Goal: Task Accomplishment & Management: Manage account settings

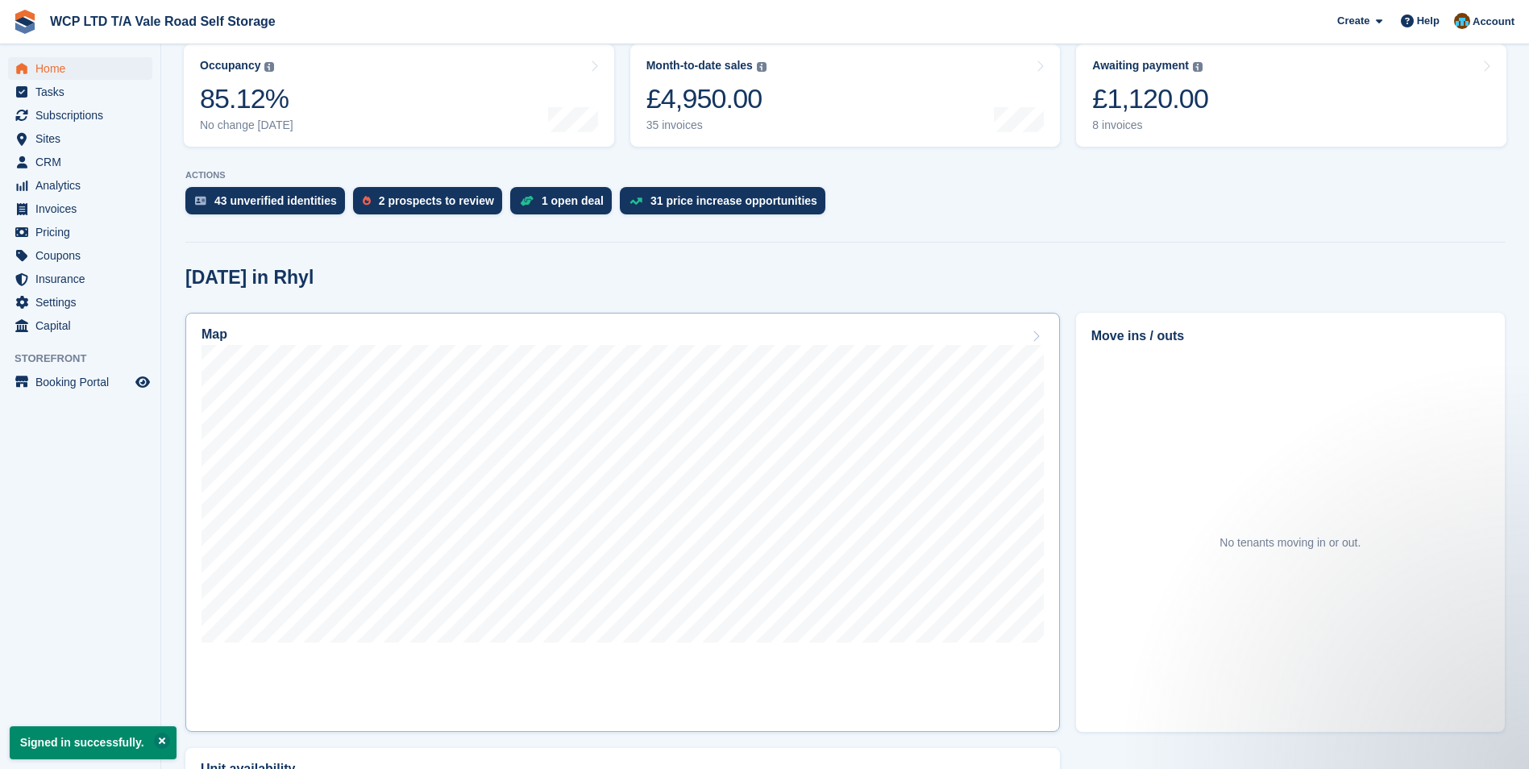
scroll to position [242, 0]
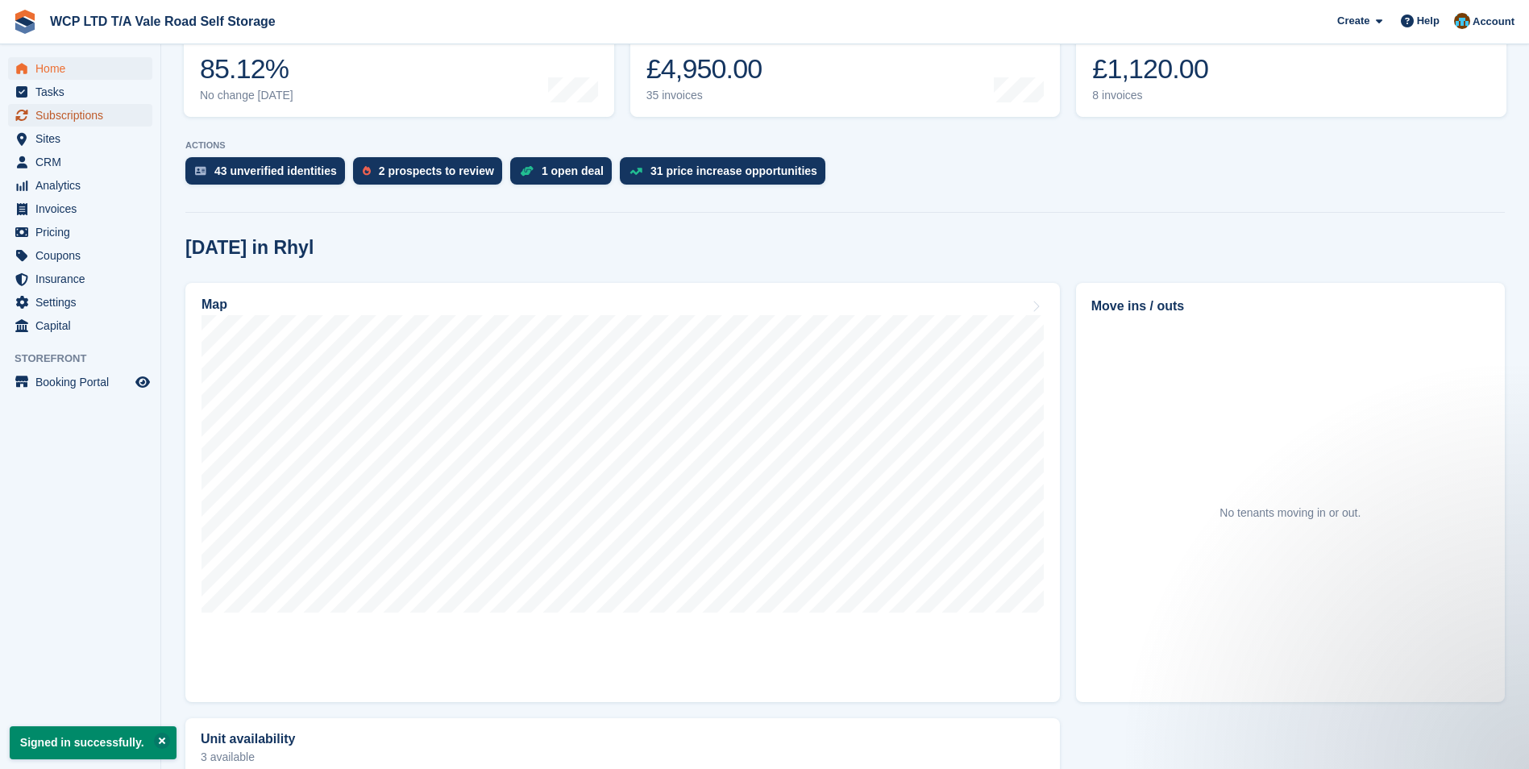
click at [48, 113] on span "Subscriptions" at bounding box center [83, 115] width 97 height 23
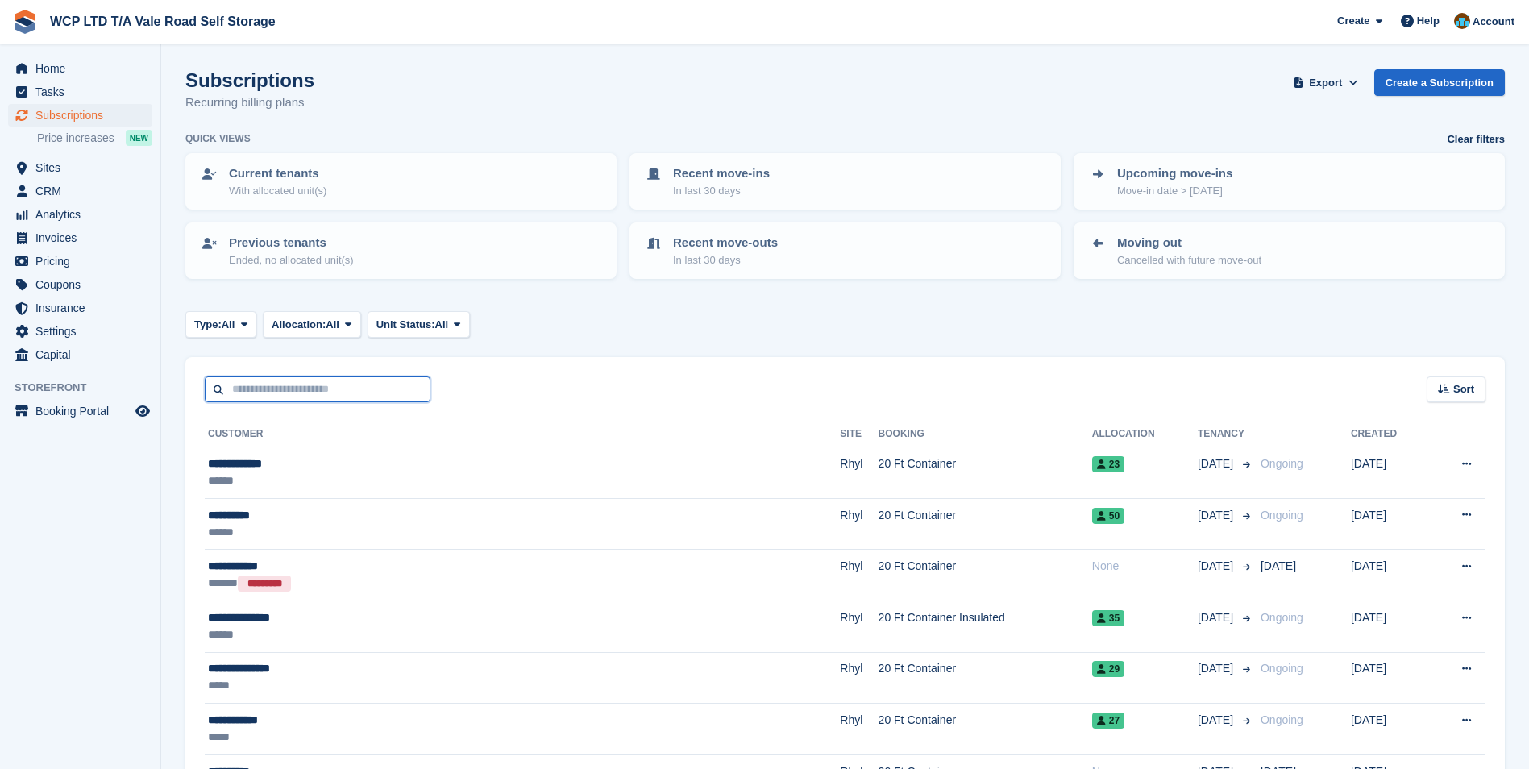
click at [261, 384] on input "text" at bounding box center [318, 389] width 226 height 27
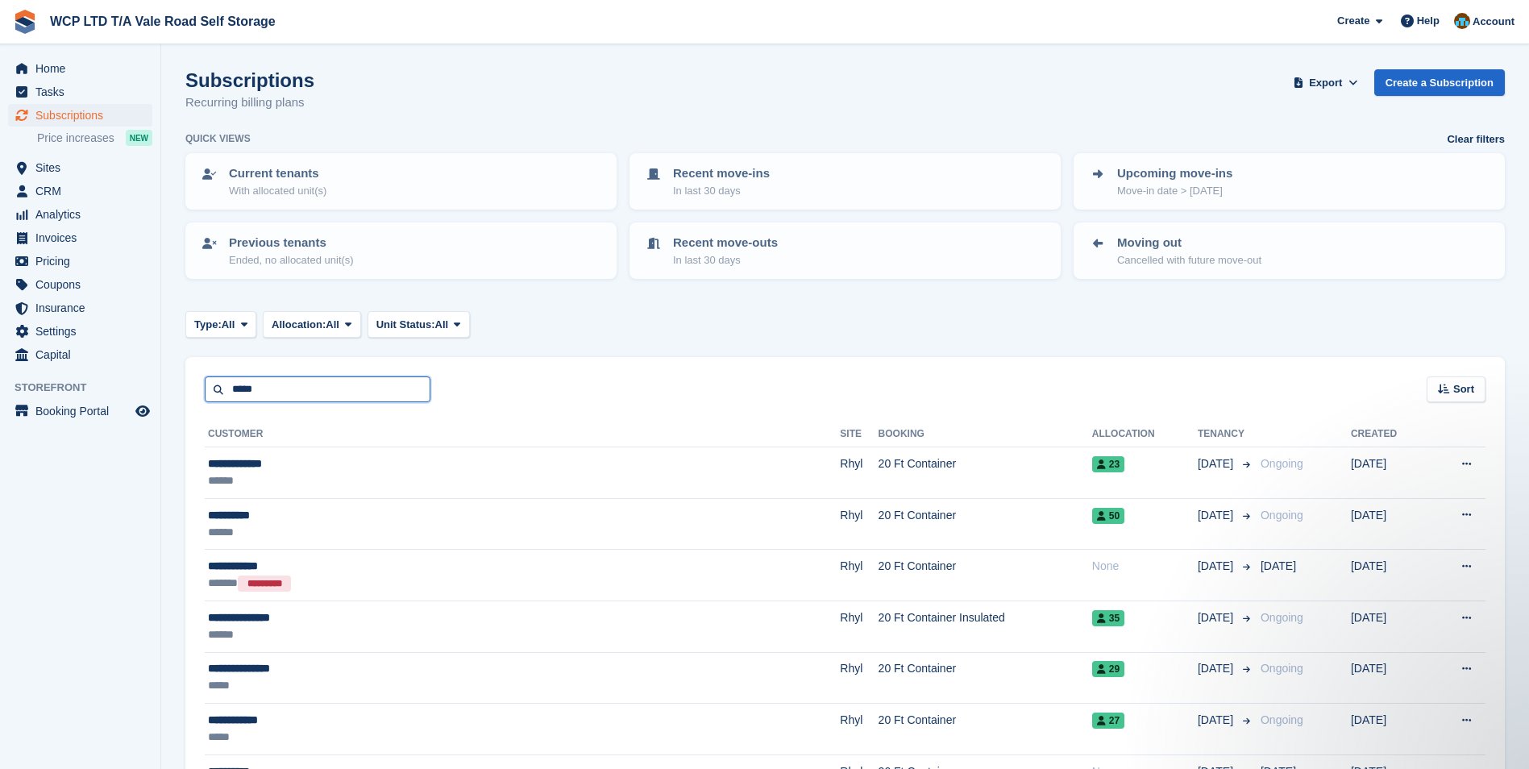
type input "*****"
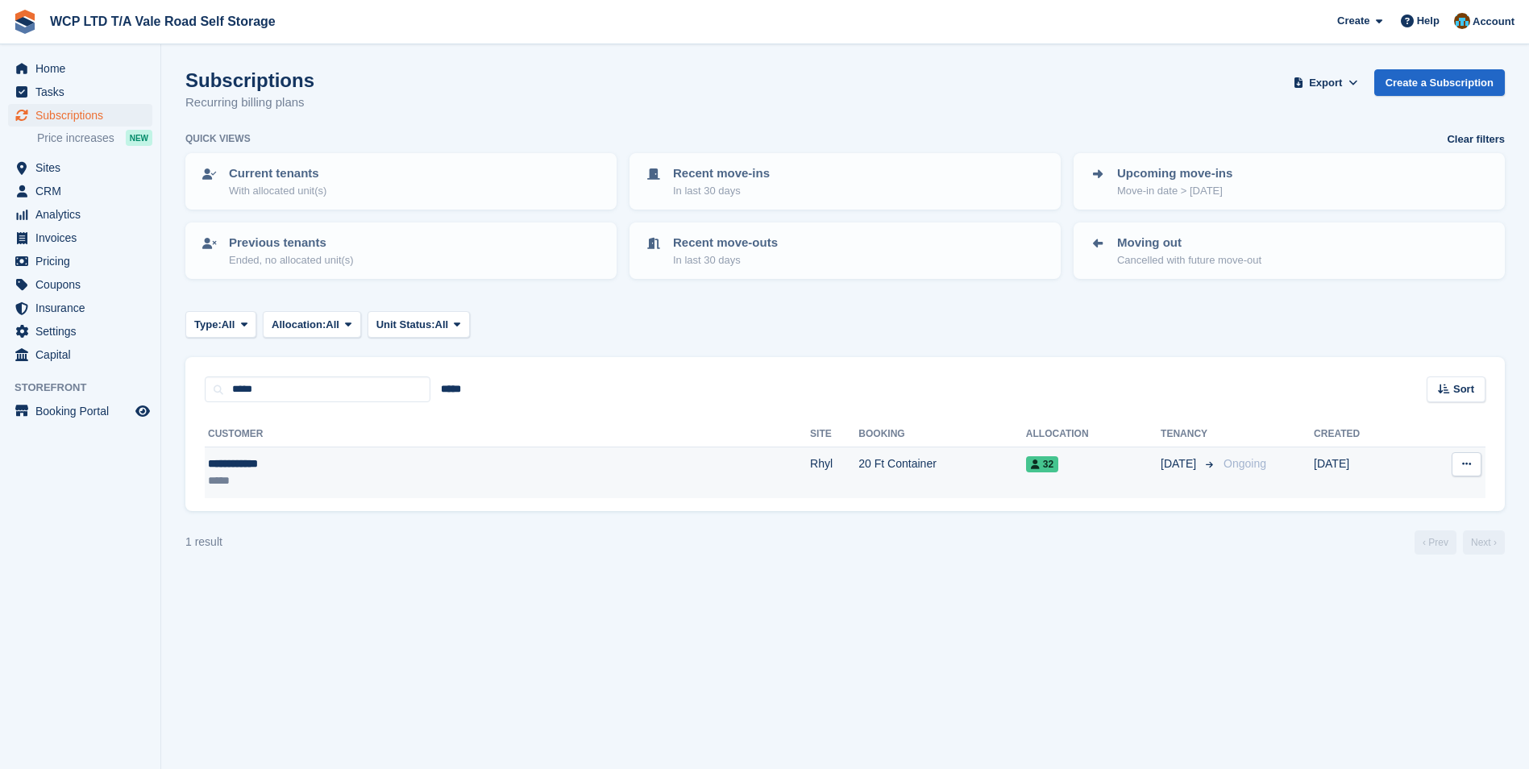
click at [858, 468] on td "20 Ft Container" at bounding box center [942, 472] width 168 height 51
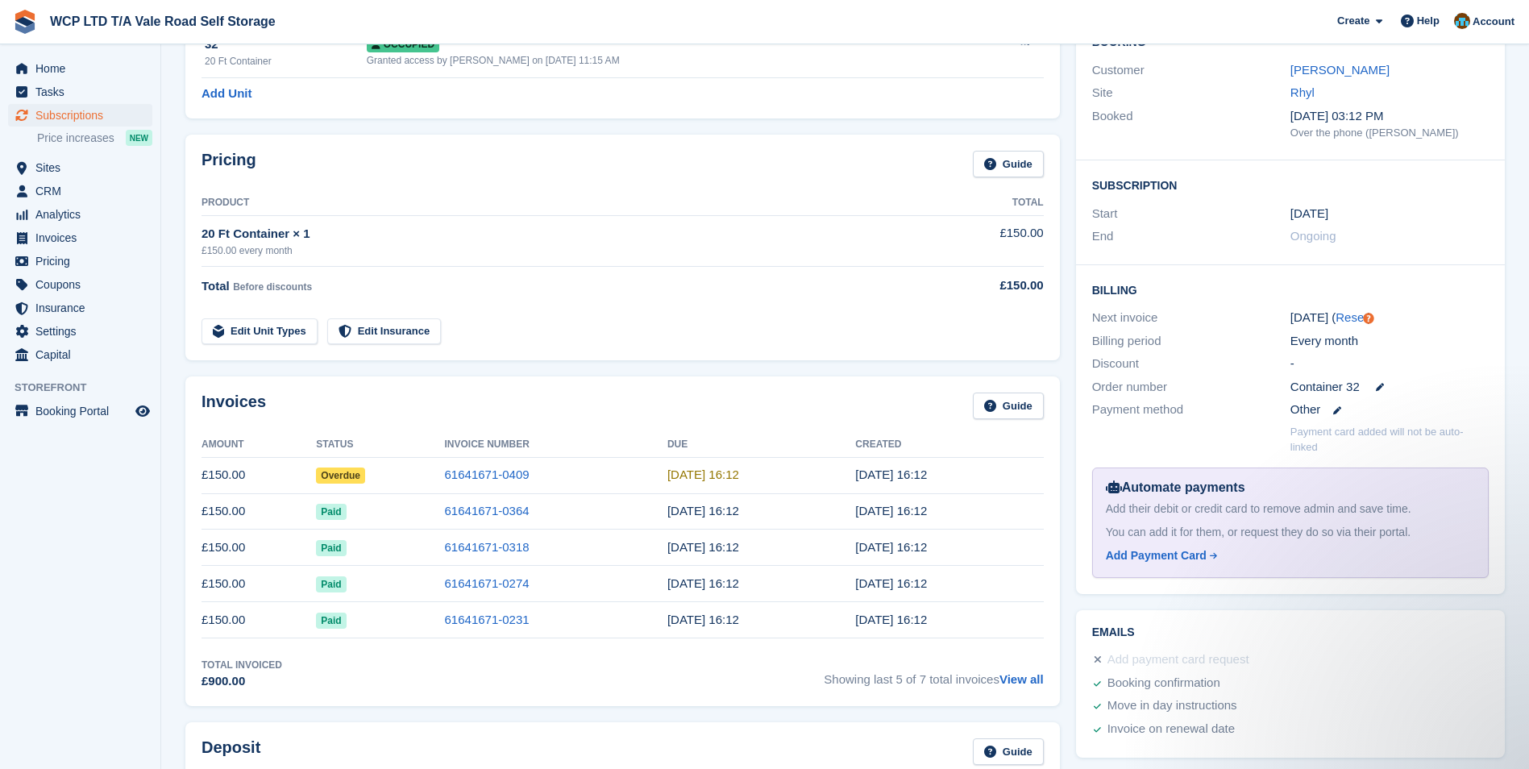
click at [864, 303] on tr "Edit Unit Types Edit Insurance" at bounding box center [622, 322] width 842 height 46
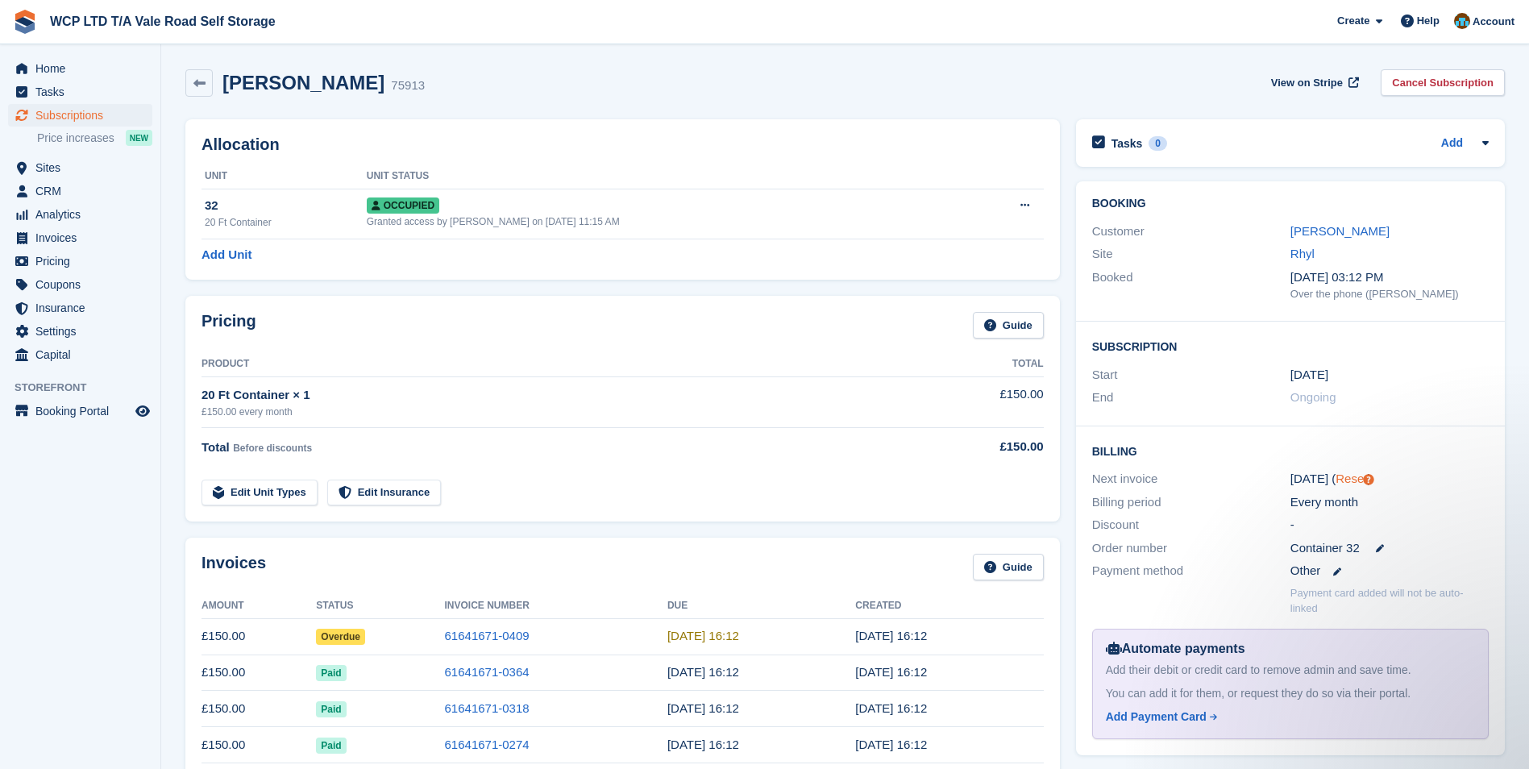
click at [1343, 479] on link "Reset" at bounding box center [1350, 478] width 31 height 14
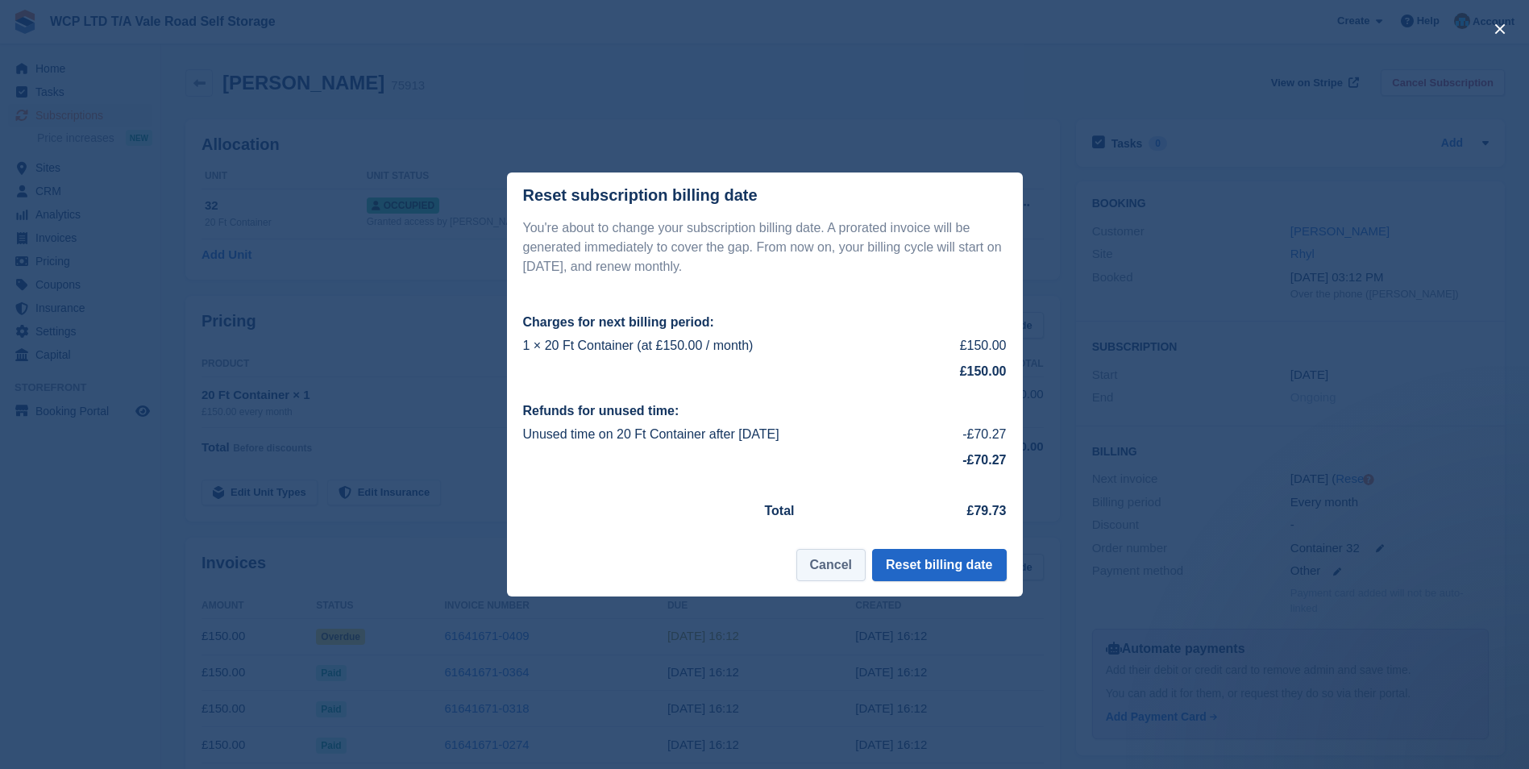
click at [827, 563] on button "Cancel" at bounding box center [830, 565] width 69 height 32
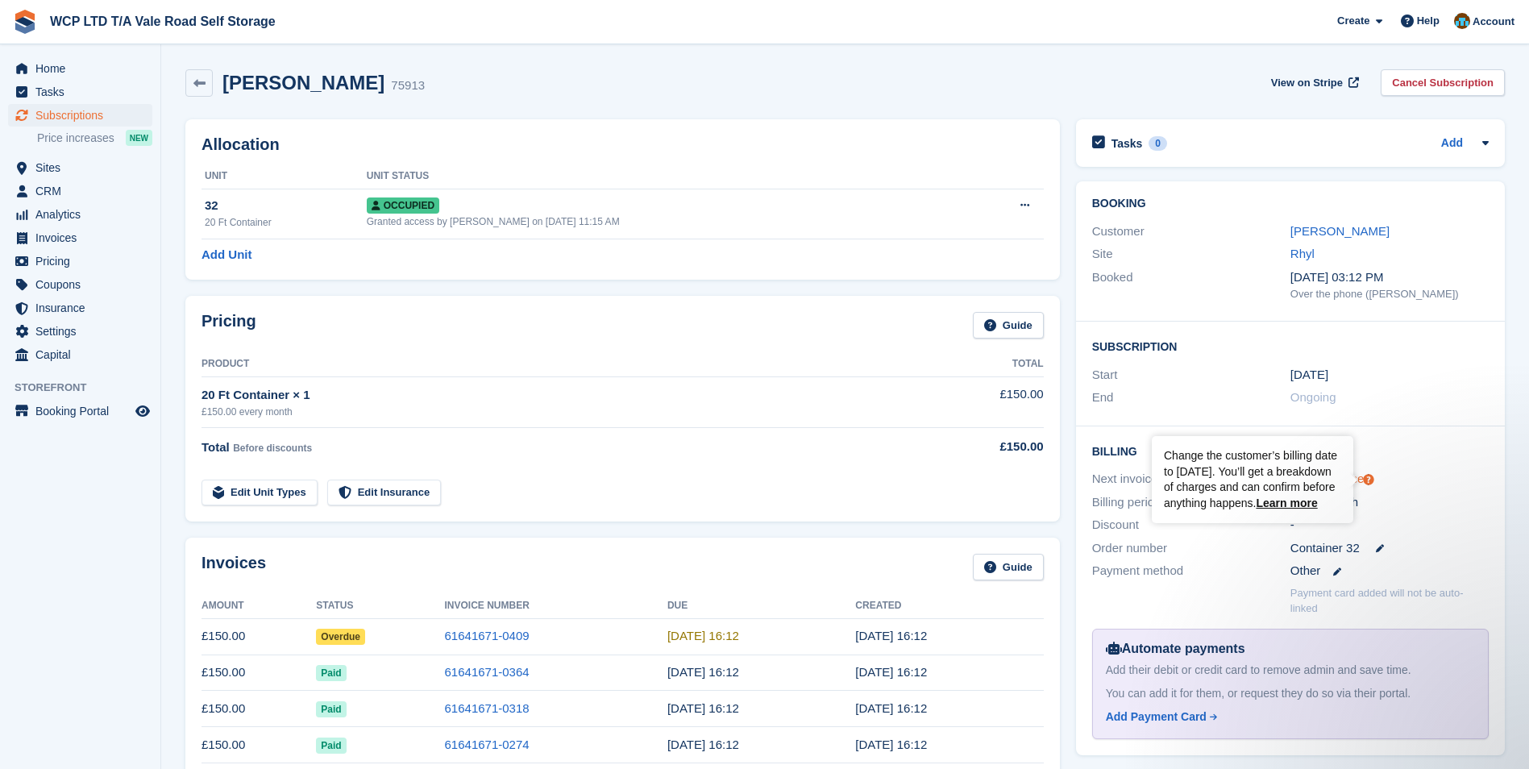
click at [1371, 481] on icon "Tooltip anchor" at bounding box center [1368, 480] width 10 height 10
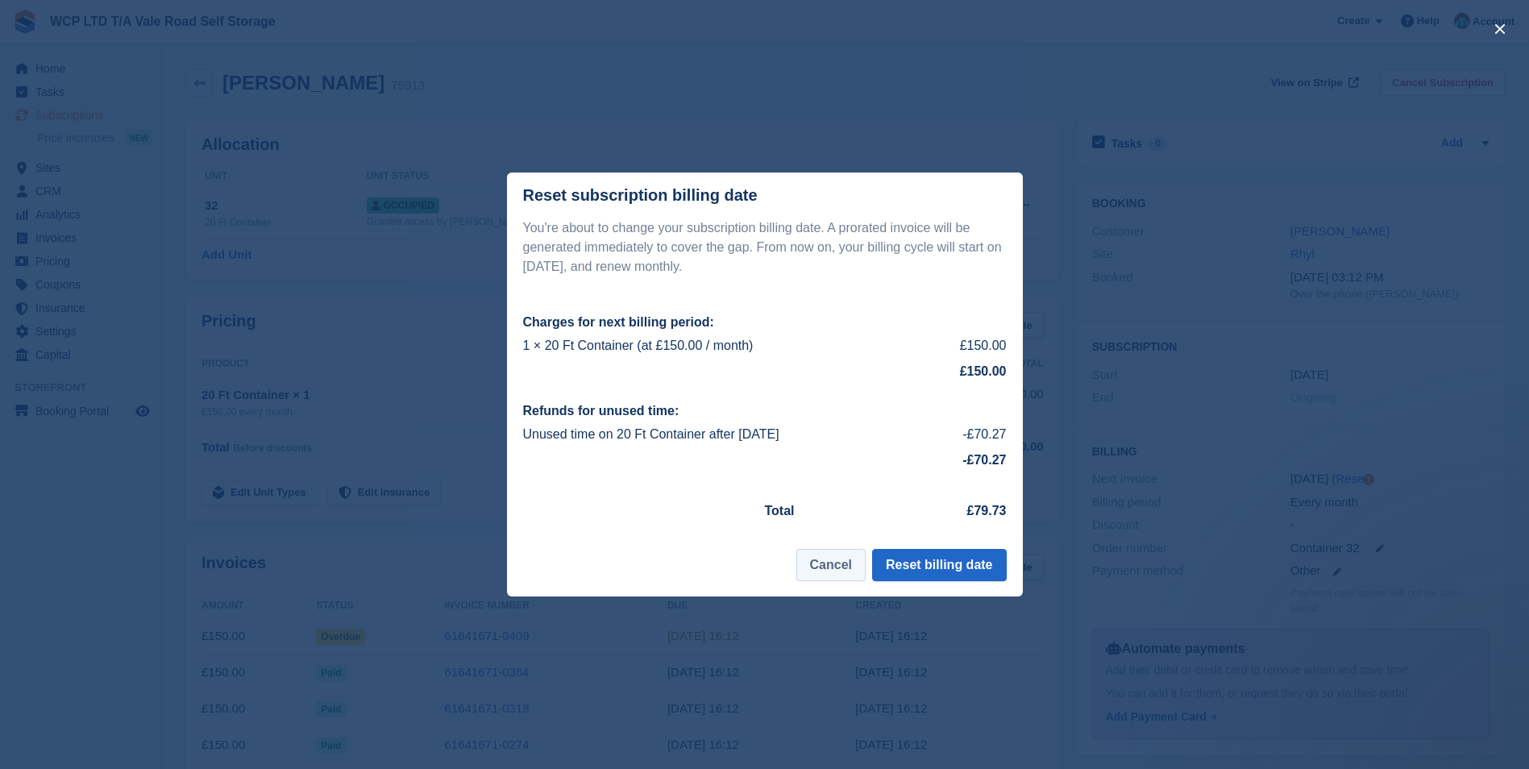
click at [841, 569] on button "Cancel" at bounding box center [830, 565] width 69 height 32
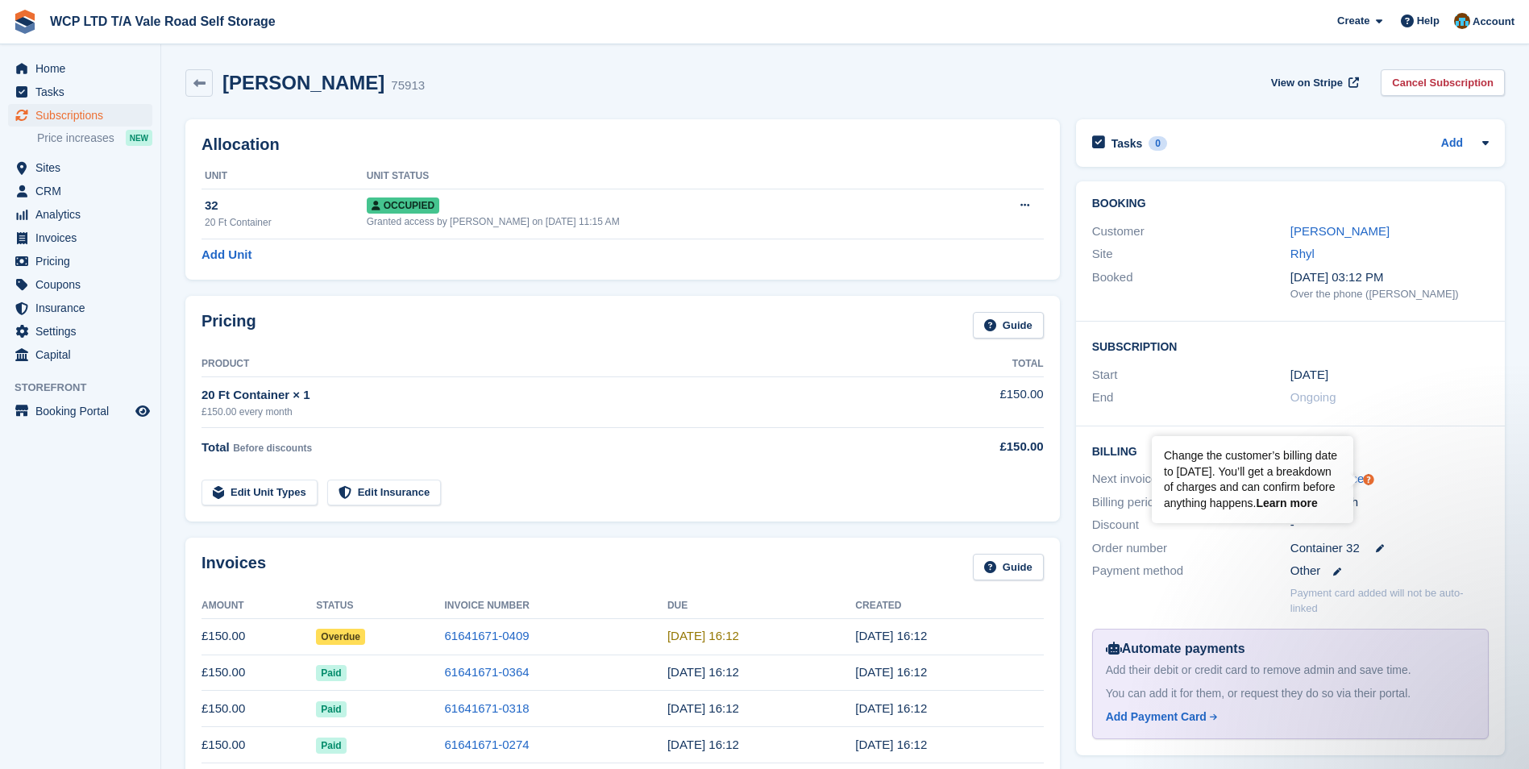
click at [1300, 505] on link "Learn more" at bounding box center [1286, 502] width 61 height 13
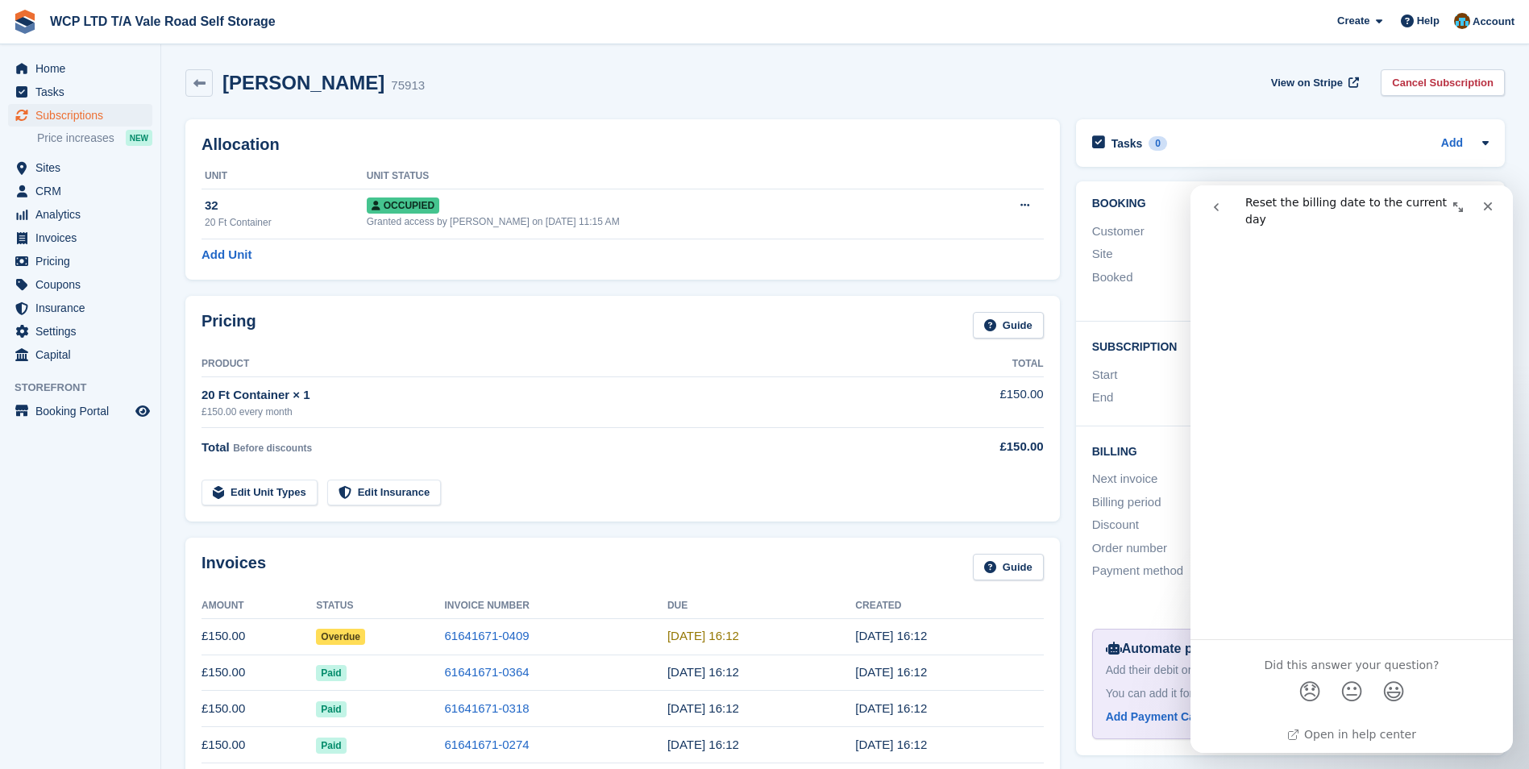
scroll to position [787, 0]
click at [1495, 201] on div "Close" at bounding box center [1487, 206] width 29 height 29
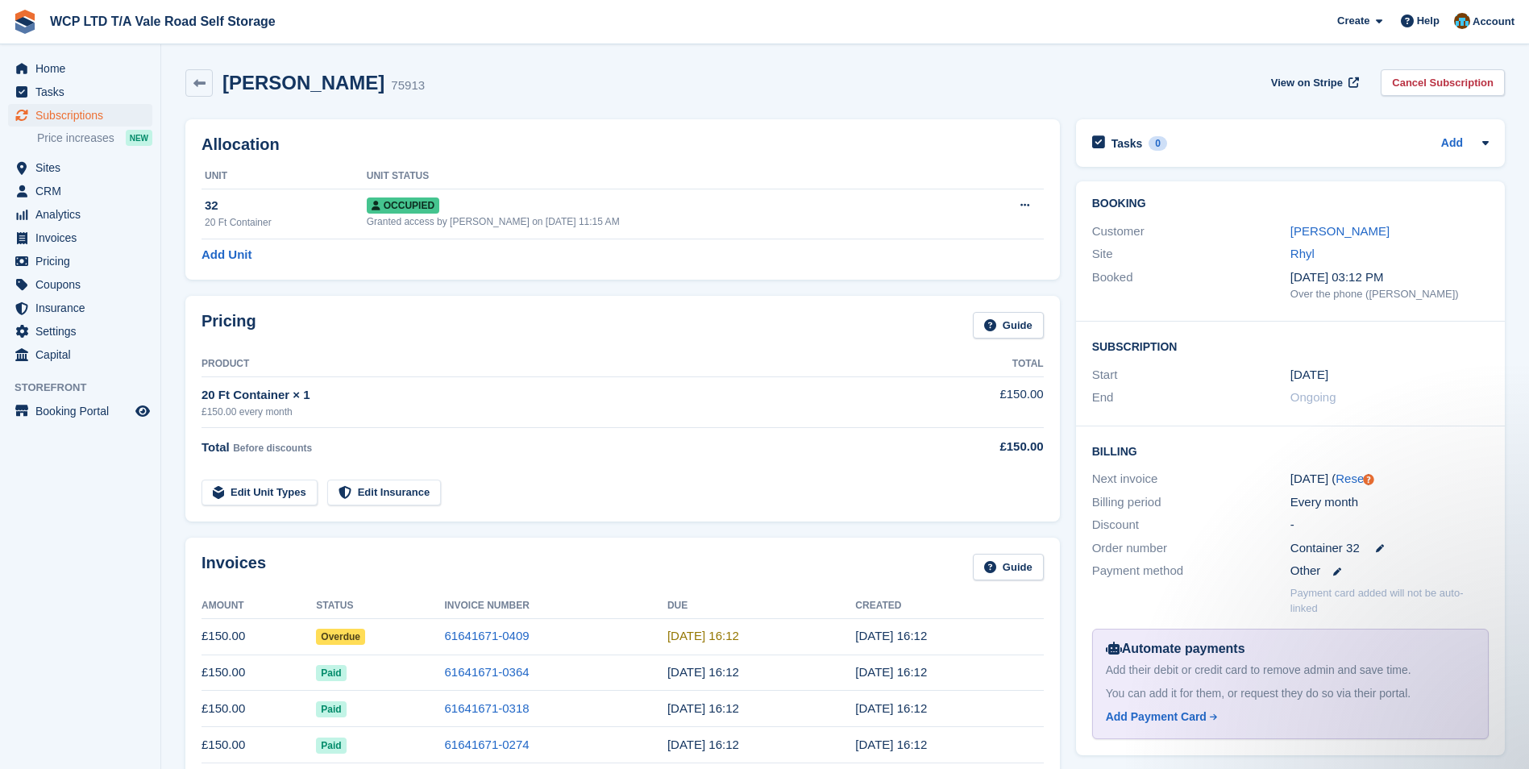
scroll to position [0, 0]
click at [93, 95] on span "Tasks" at bounding box center [83, 92] width 97 height 23
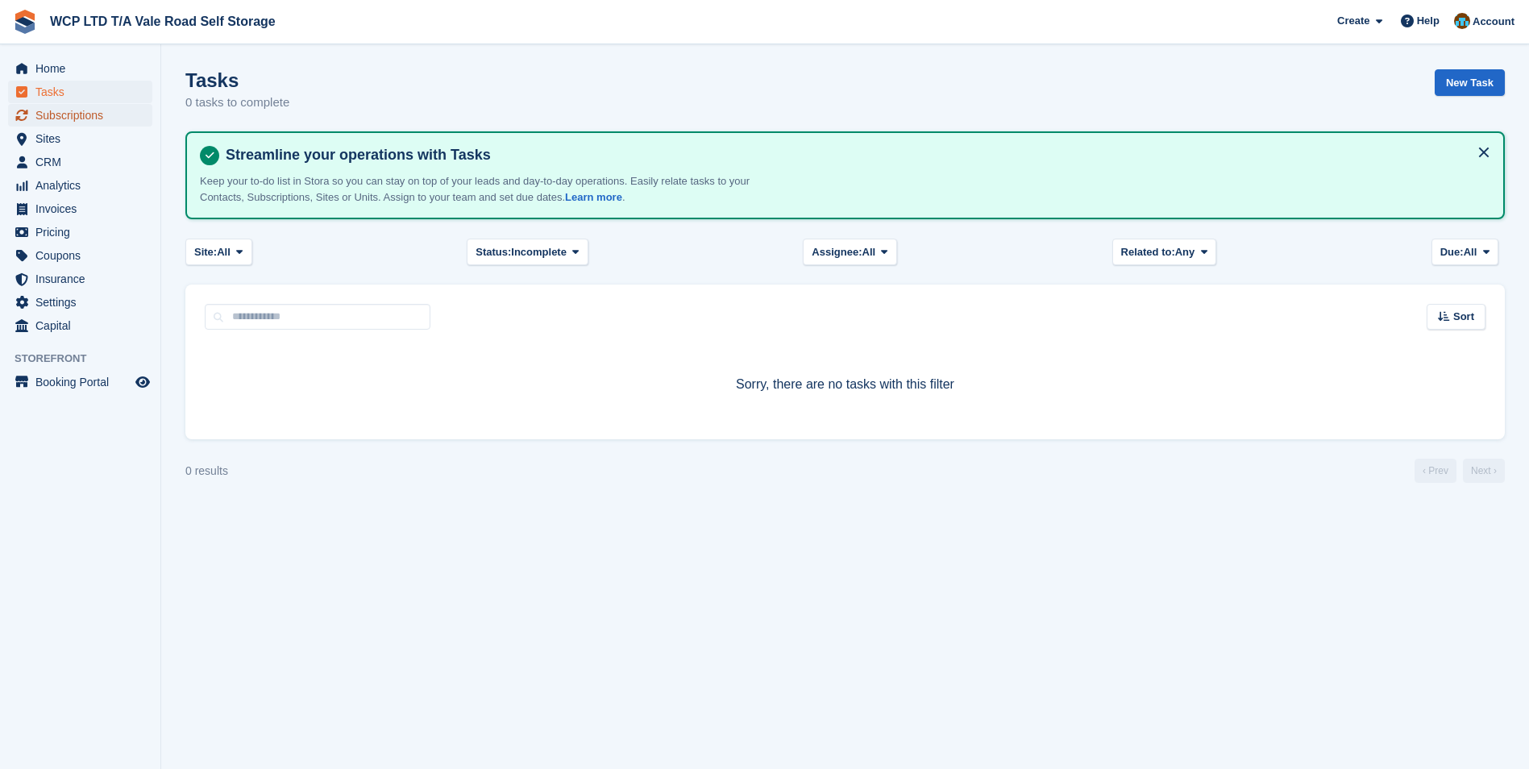
click at [44, 117] on span "Subscriptions" at bounding box center [83, 115] width 97 height 23
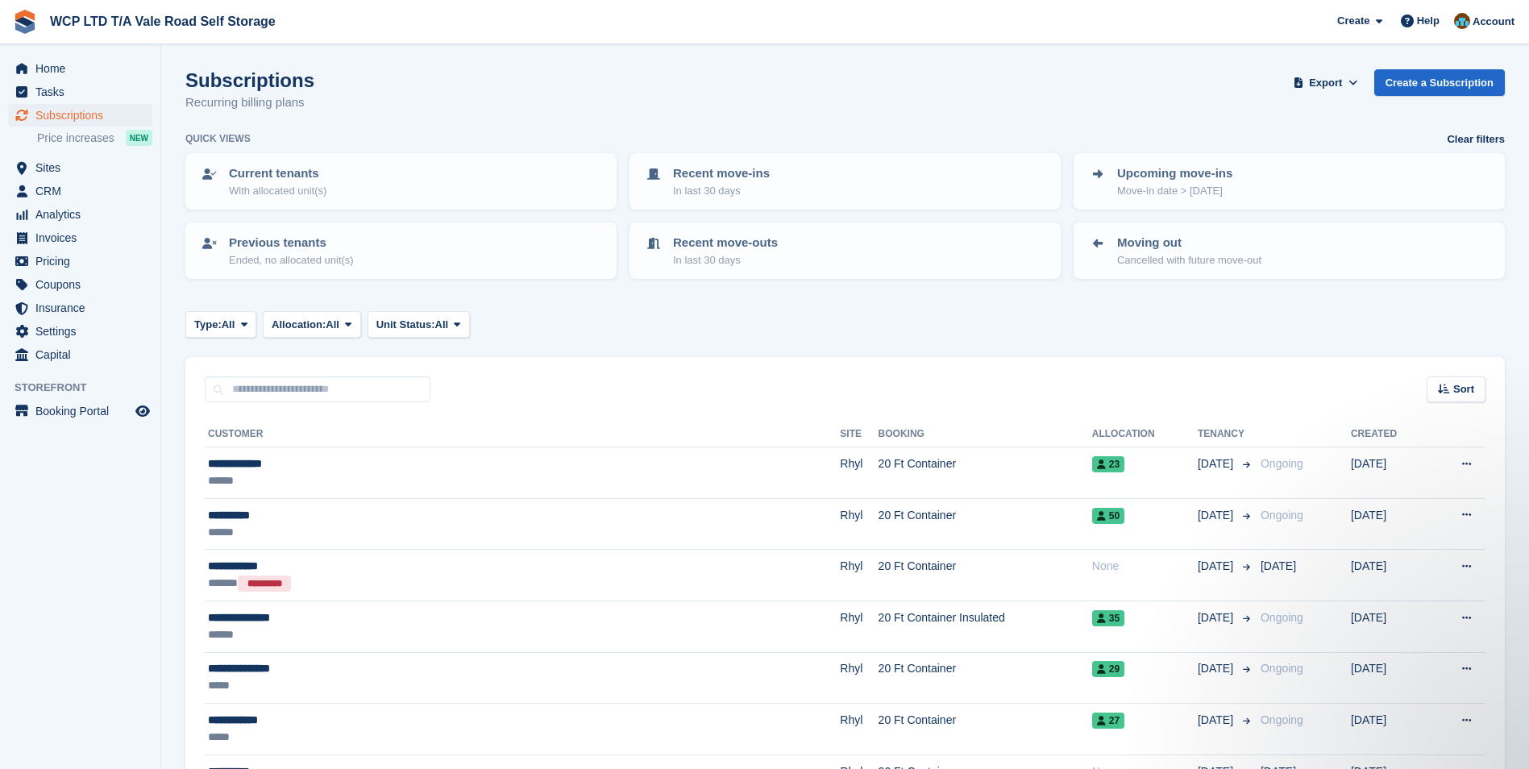
click at [848, 319] on div "Type: All All Upcoming Previous Active Ending Allocation: All All Allocated Una…" at bounding box center [844, 324] width 1319 height 27
